Goal: Find specific page/section: Find specific page/section

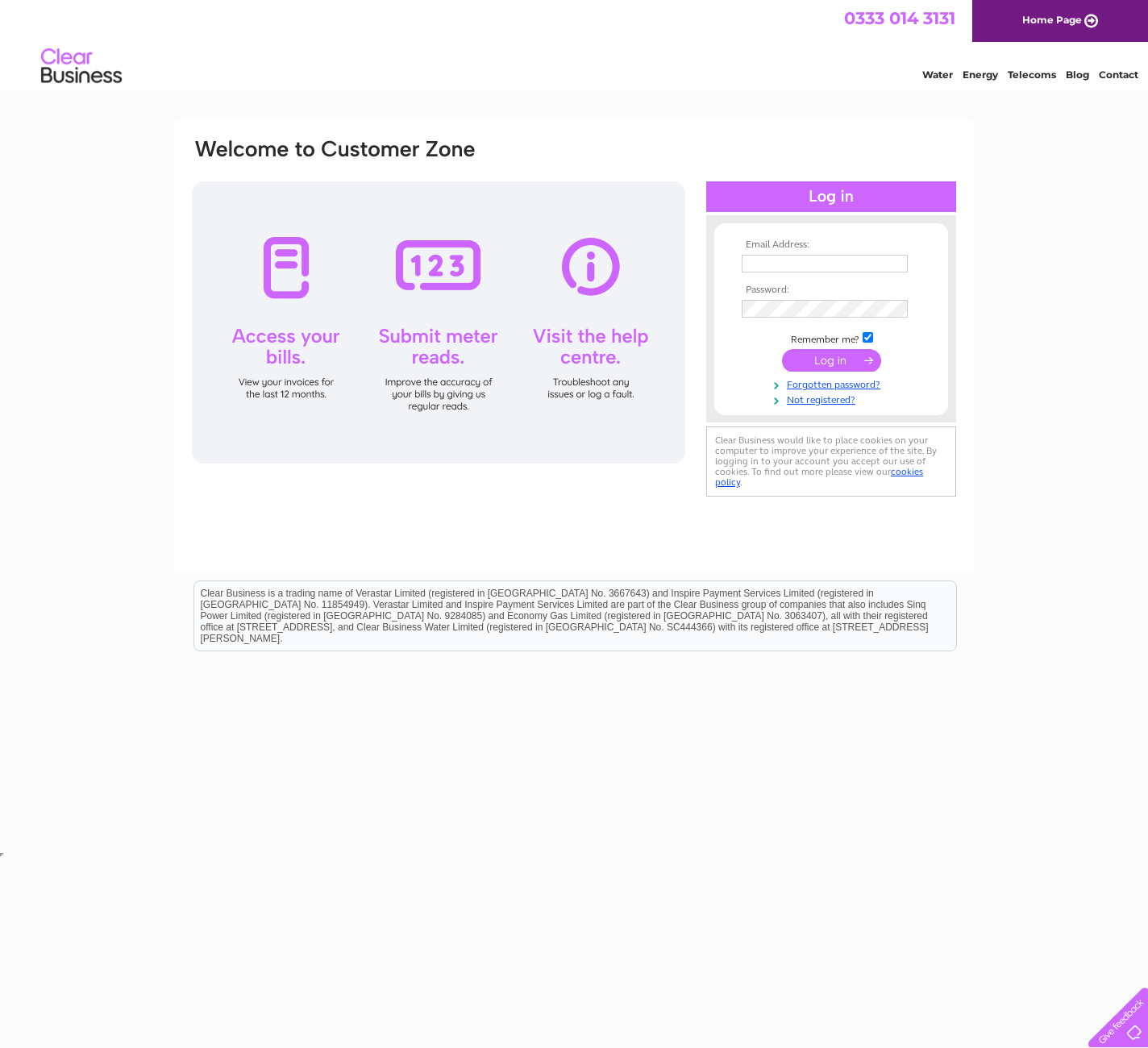
type input "jonesy@alliancetattoosupply.com"
click at [839, 371] on input "submit" at bounding box center [831, 360] width 99 height 22
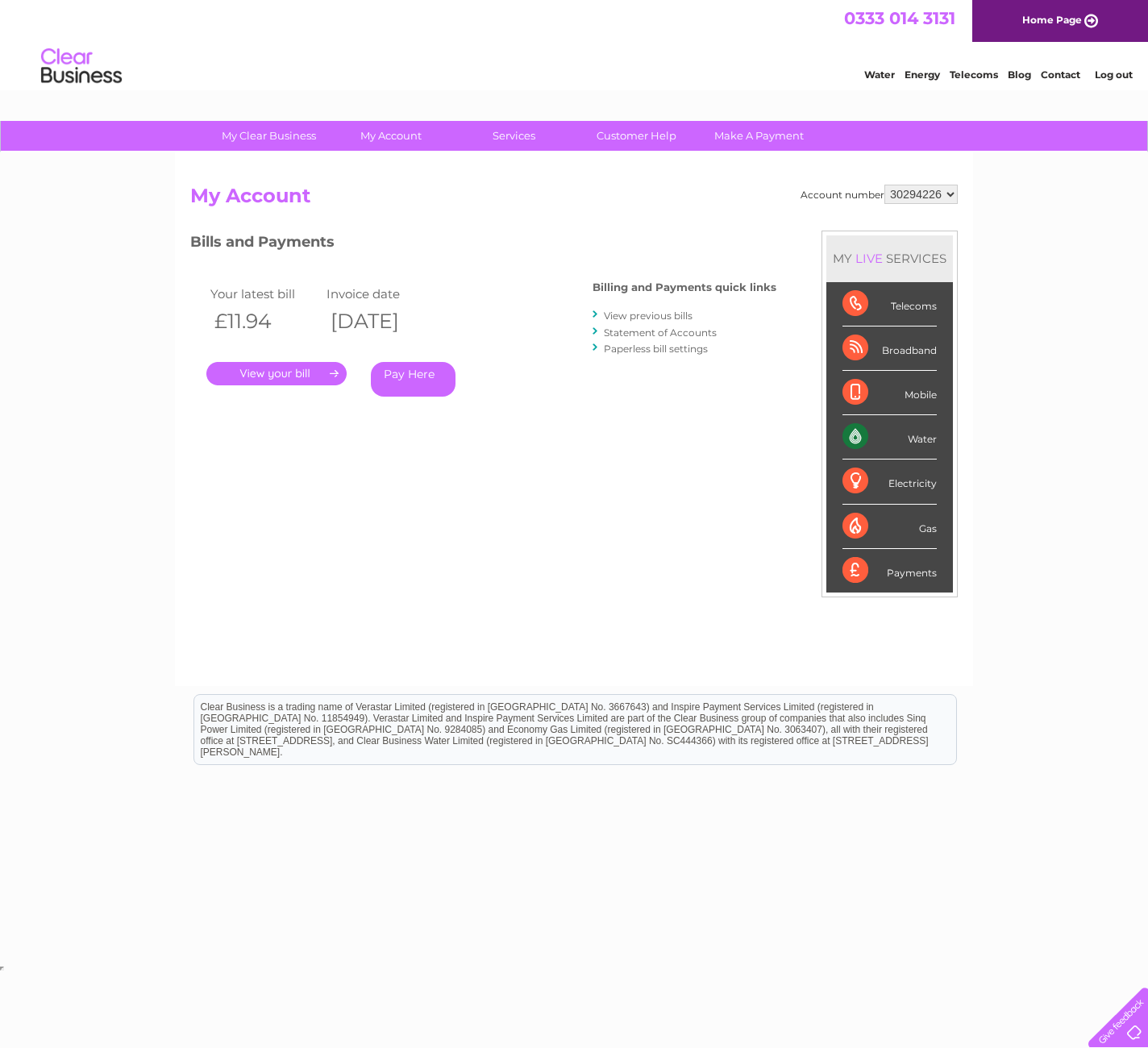
click at [242, 373] on link "." at bounding box center [276, 373] width 140 height 23
